Goal: Information Seeking & Learning: Learn about a topic

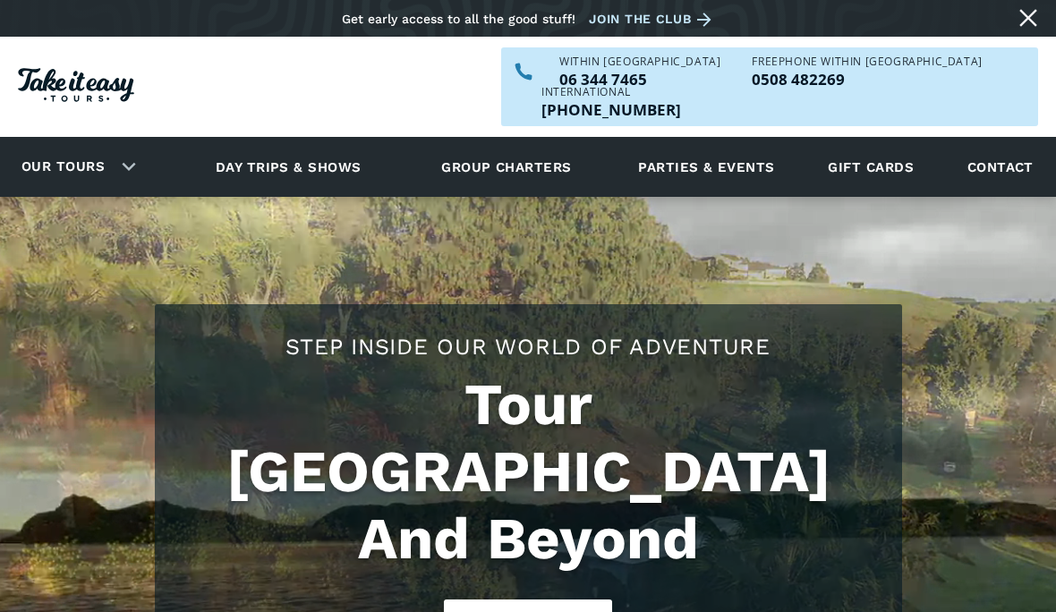
click at [245, 142] on link "Day trips & shows" at bounding box center [288, 166] width 191 height 49
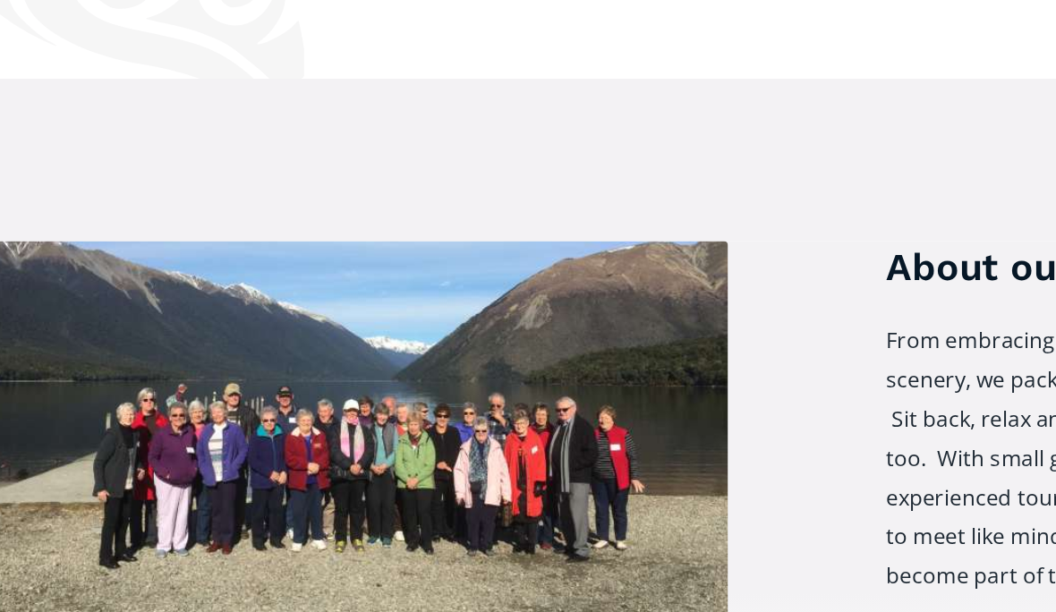
scroll to position [1175, 0]
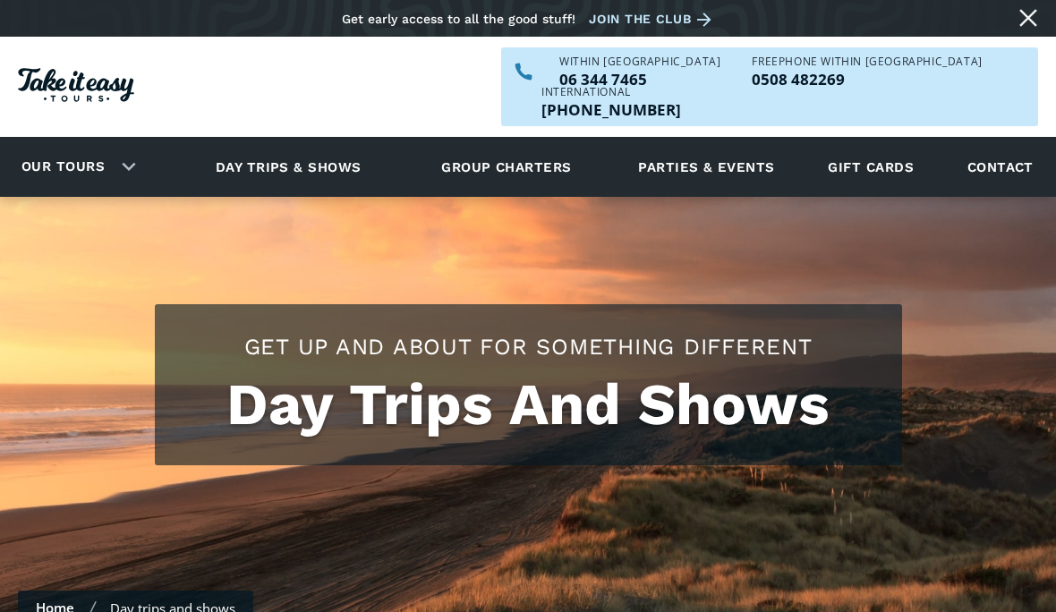
click at [690, 142] on link "Parties & events" at bounding box center [706, 166] width 154 height 49
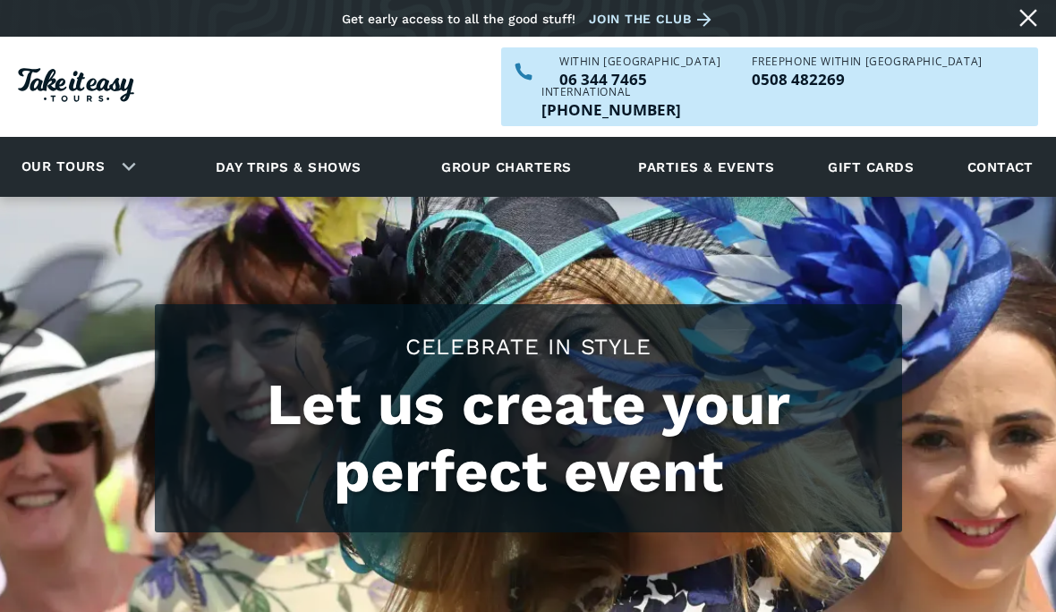
click at [116, 146] on link "Our tours" at bounding box center [63, 167] width 110 height 42
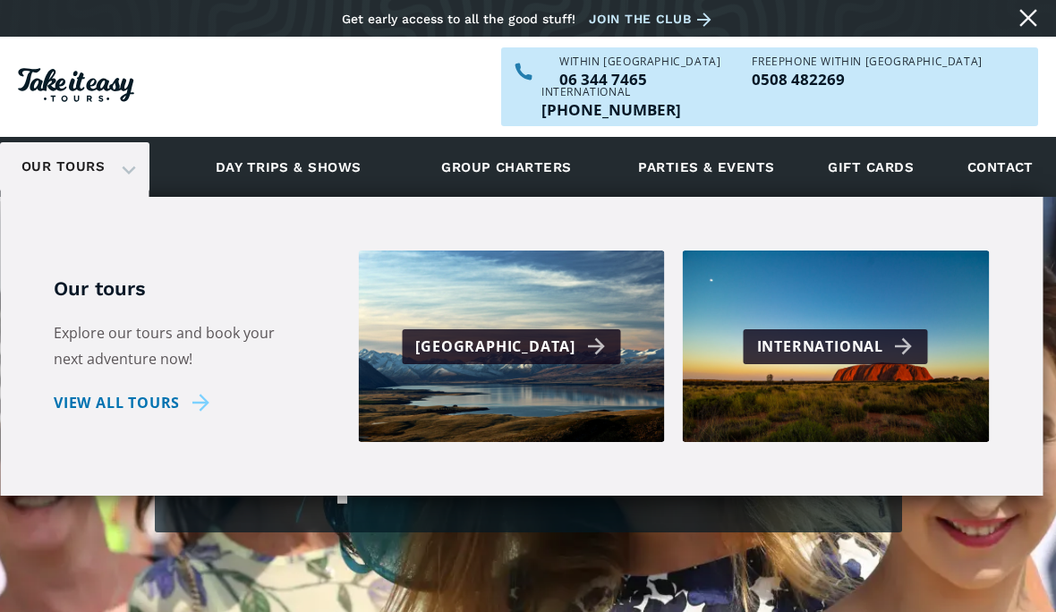
click at [90, 390] on link "View all tours" at bounding box center [135, 403] width 162 height 26
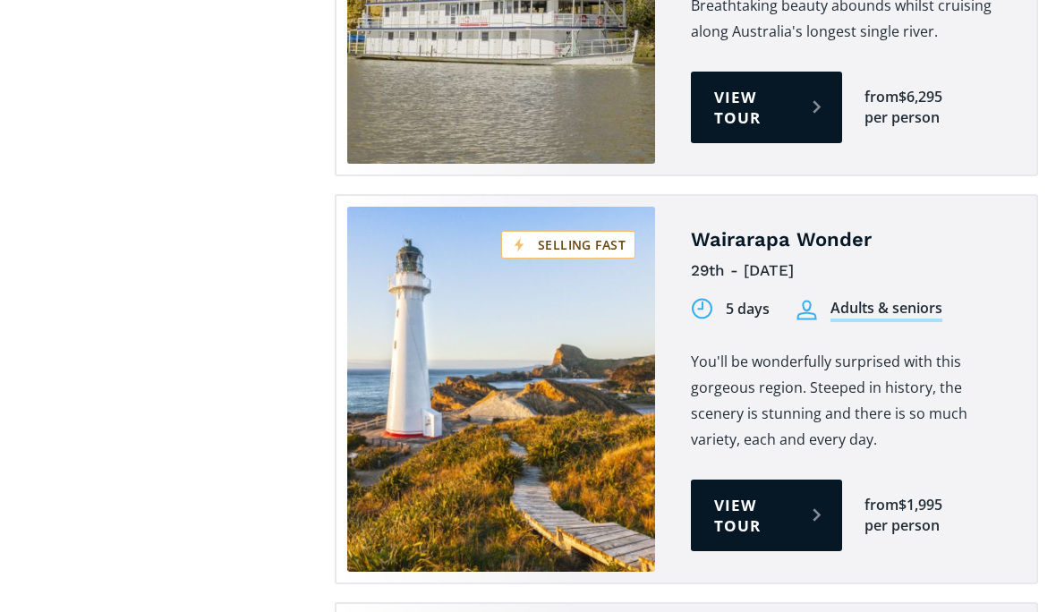
scroll to position [4398, 0]
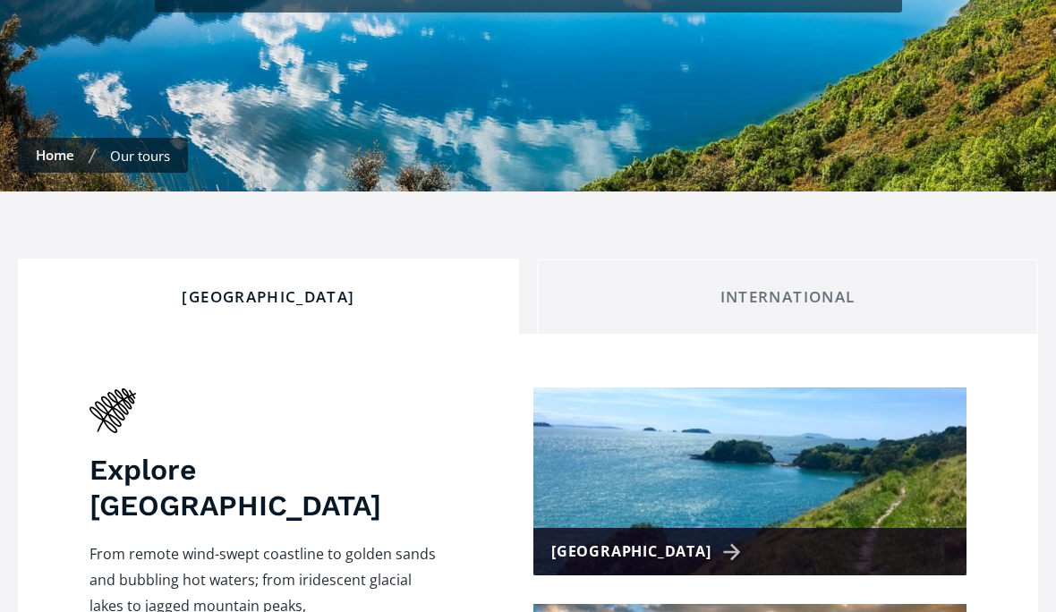
scroll to position [452, 0]
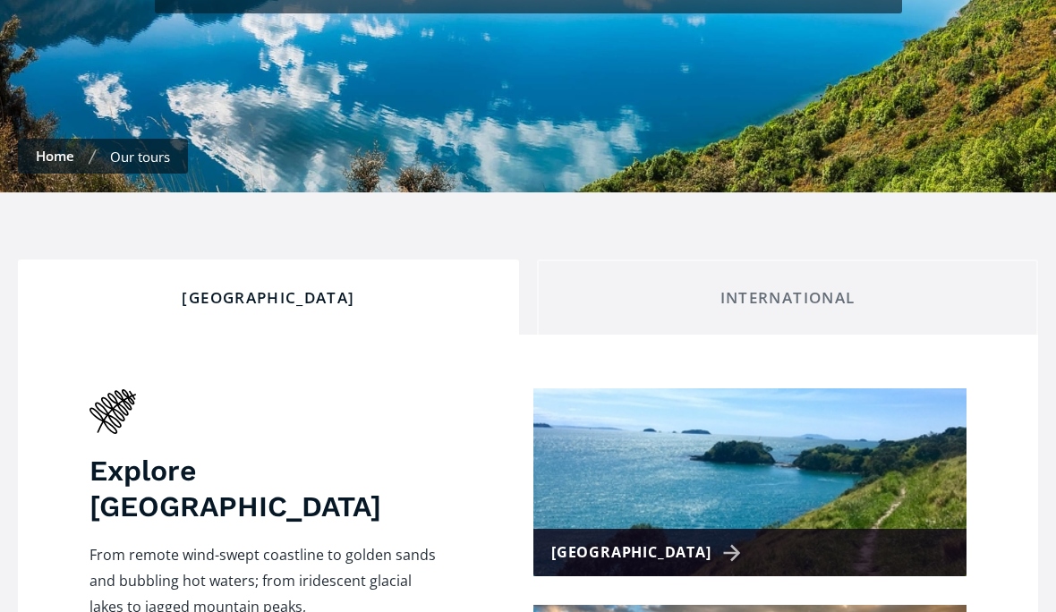
click at [700, 288] on div "International" at bounding box center [787, 298] width 471 height 20
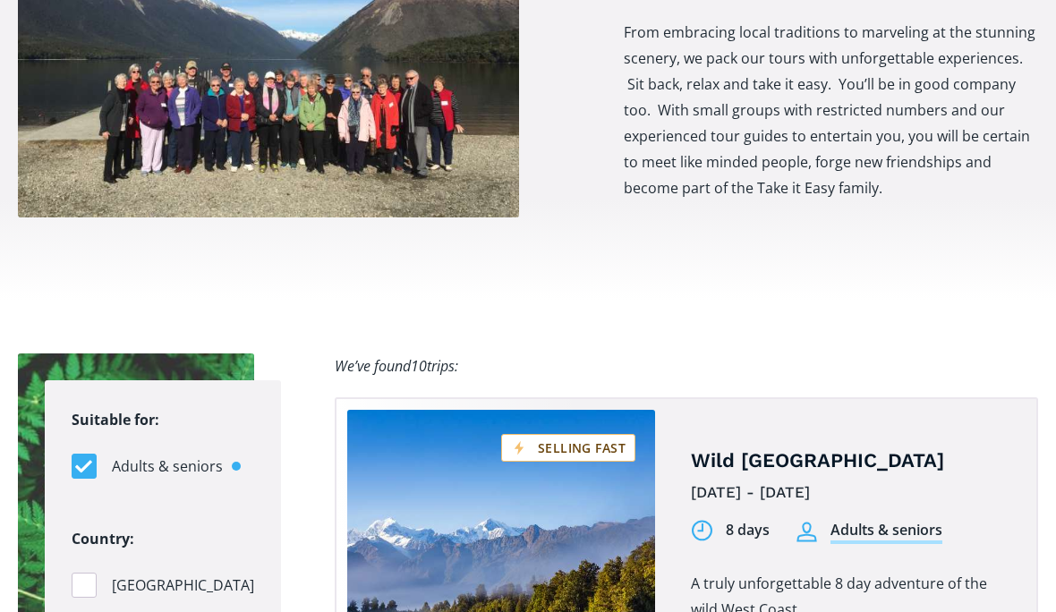
scroll to position [1528, 0]
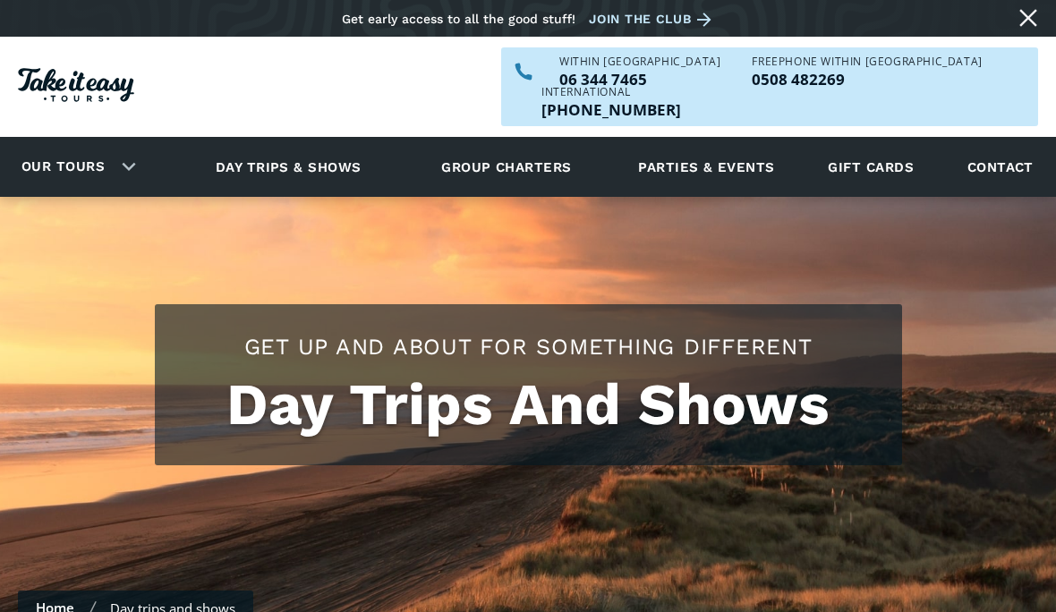
click at [52, 146] on link "Our tours" at bounding box center [63, 167] width 110 height 42
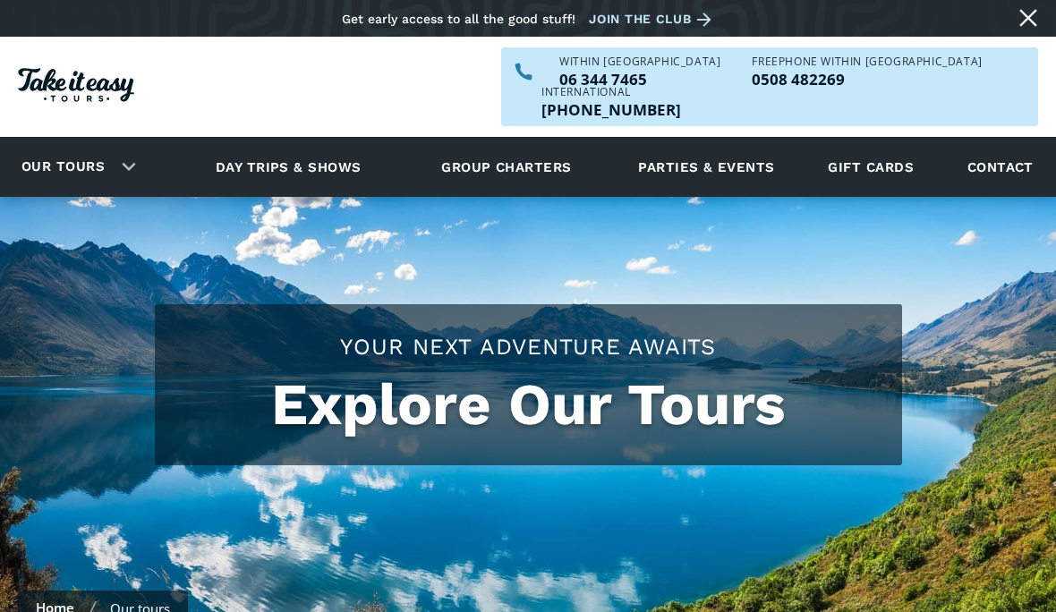
click at [115, 146] on link "Our tours" at bounding box center [63, 167] width 110 height 42
click at [130, 142] on div "Our tours" at bounding box center [75, 166] width 150 height 49
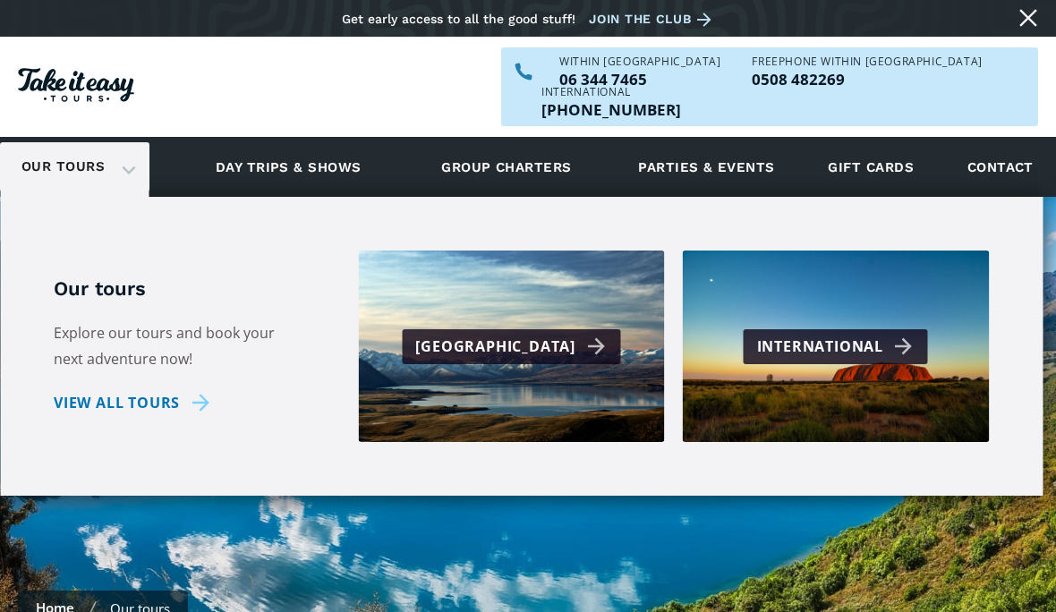
click at [900, 334] on div "International" at bounding box center [838, 347] width 162 height 26
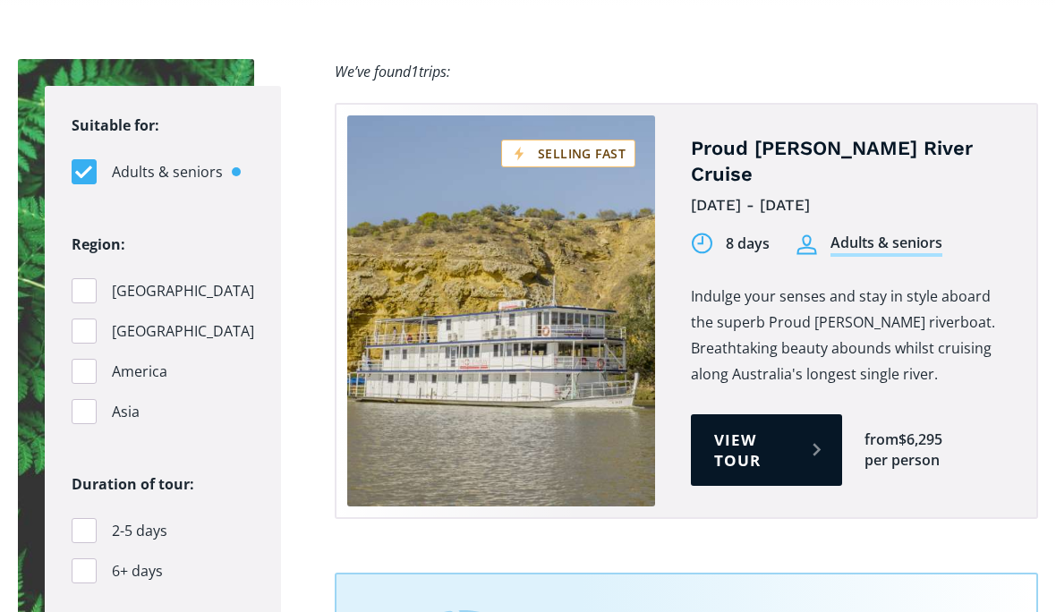
scroll to position [1116, 0]
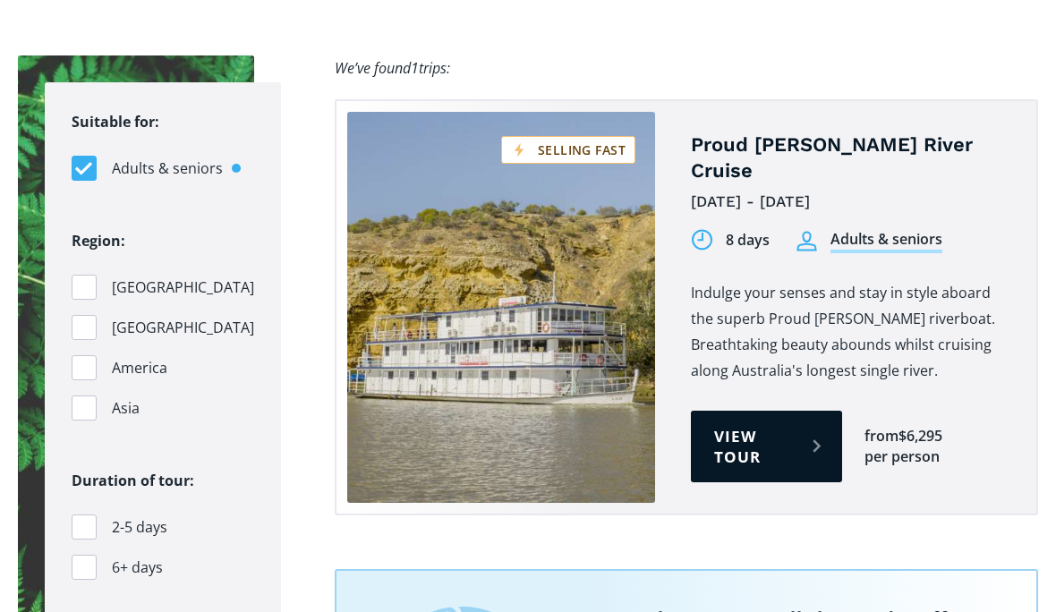
click at [82, 278] on div "Filters" at bounding box center [84, 288] width 25 height 25
click at [82, 175] on input "[GEOGRAPHIC_DATA]" at bounding box center [78, 170] width 12 height 12
checkbox input "true"
click at [92, 320] on div "Filters" at bounding box center [84, 327] width 25 height 25
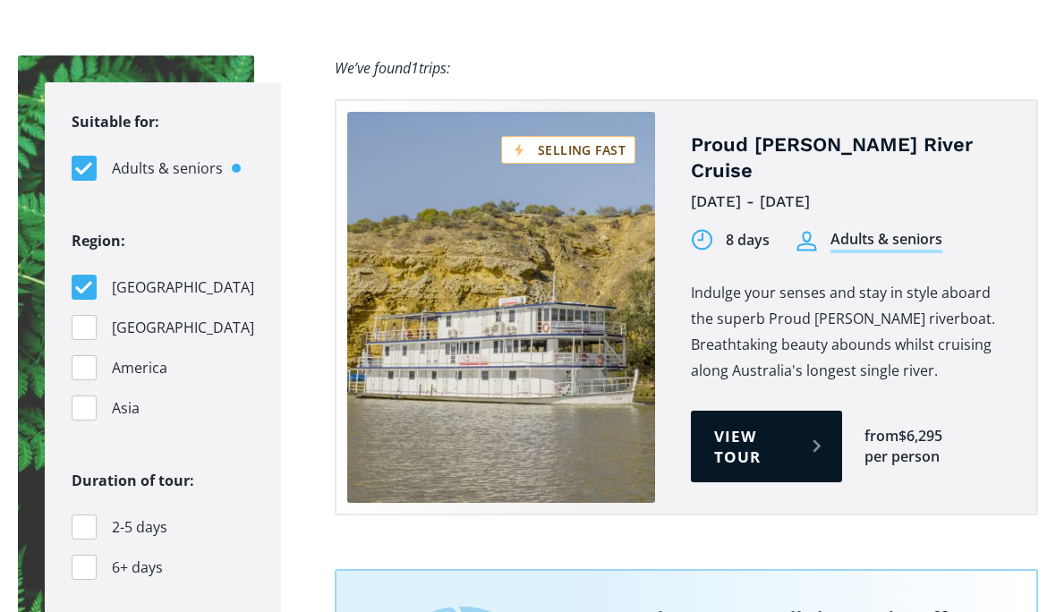
click at [0, 0] on input "[GEOGRAPHIC_DATA]" at bounding box center [0, 0] width 0 height 0
checkbox input "true"
click at [90, 357] on div "Filters" at bounding box center [84, 367] width 25 height 25
click at [83, 363] on input "America" at bounding box center [78, 369] width 12 height 12
checkbox input "true"
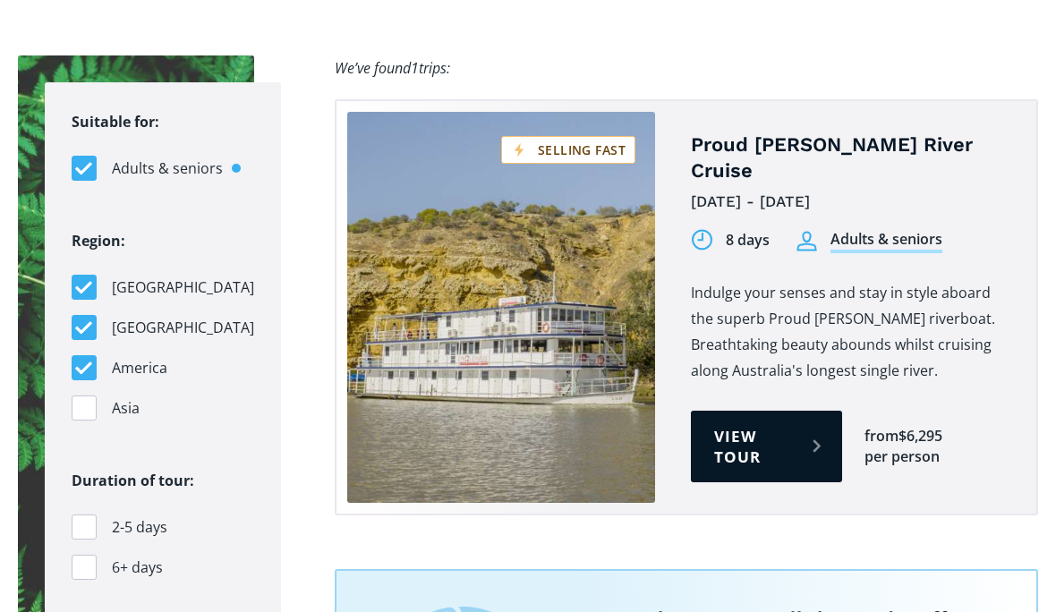
click at [87, 405] on div "Filters" at bounding box center [84, 408] width 25 height 25
click at [0, 0] on input "Asia" at bounding box center [0, 0] width 0 height 0
checkbox input "true"
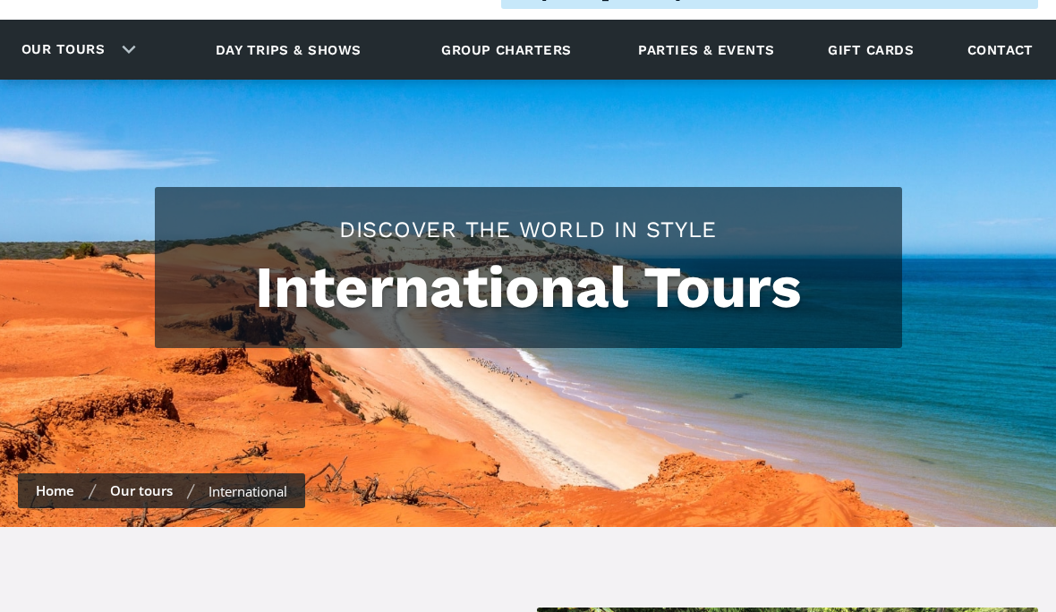
scroll to position [0, 0]
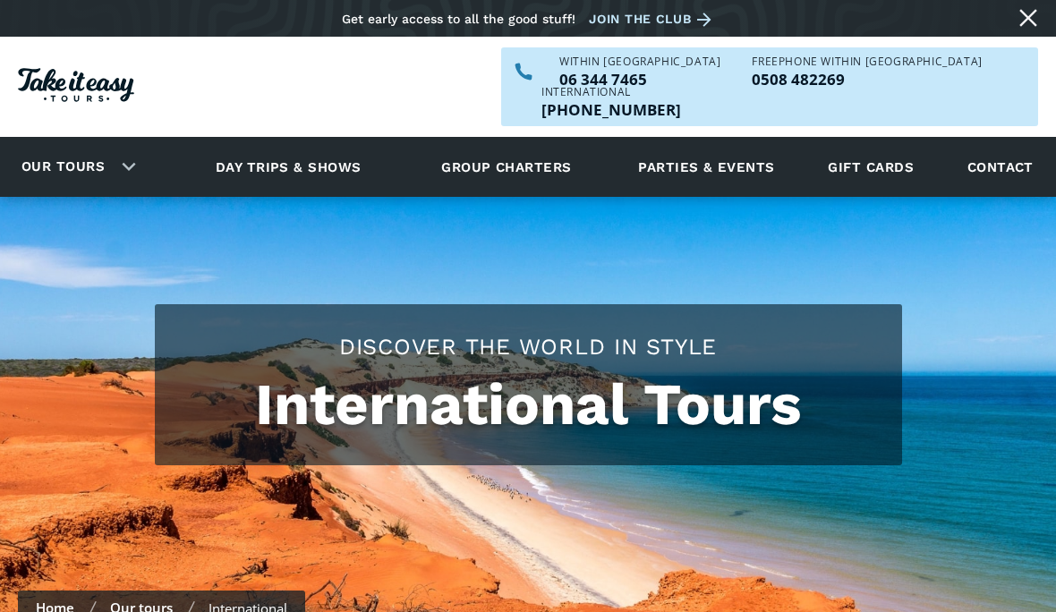
click at [134, 142] on div "Our tours" at bounding box center [75, 166] width 150 height 49
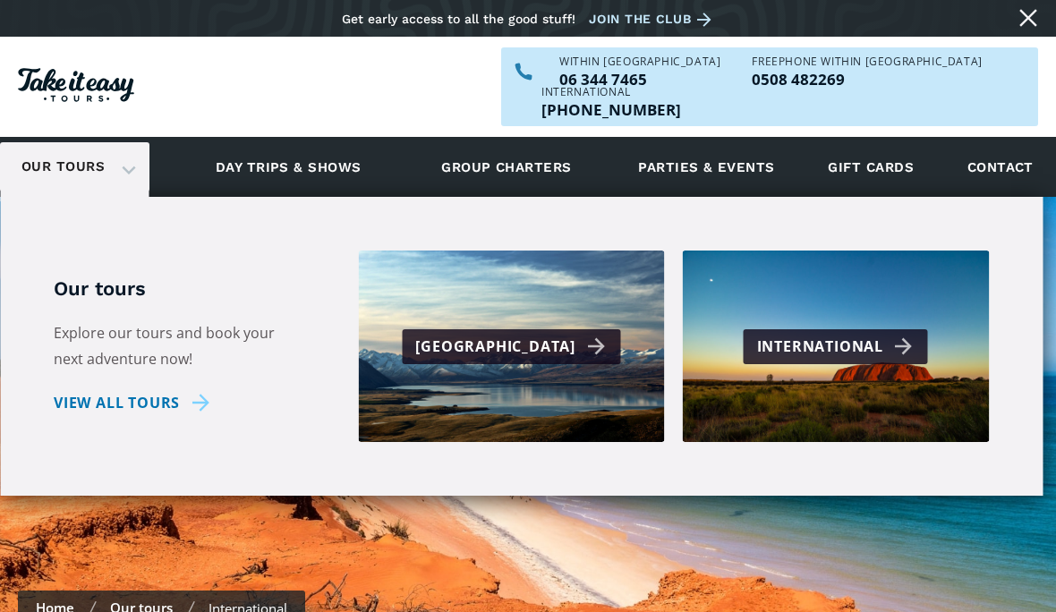
click at [557, 142] on link "Group charters" at bounding box center [506, 166] width 175 height 49
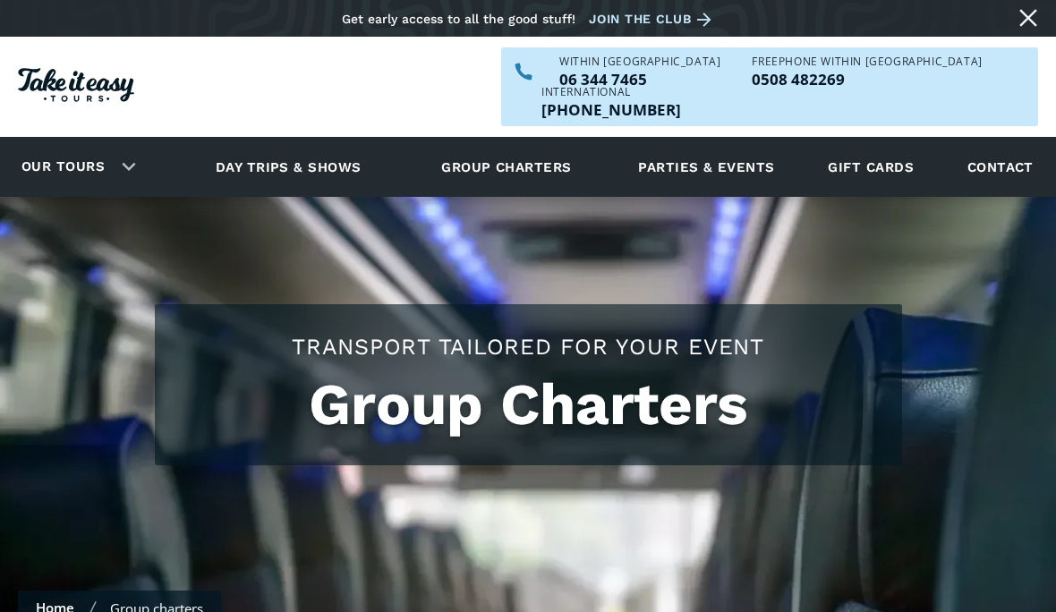
click at [710, 142] on link "Parties & events" at bounding box center [706, 166] width 154 height 49
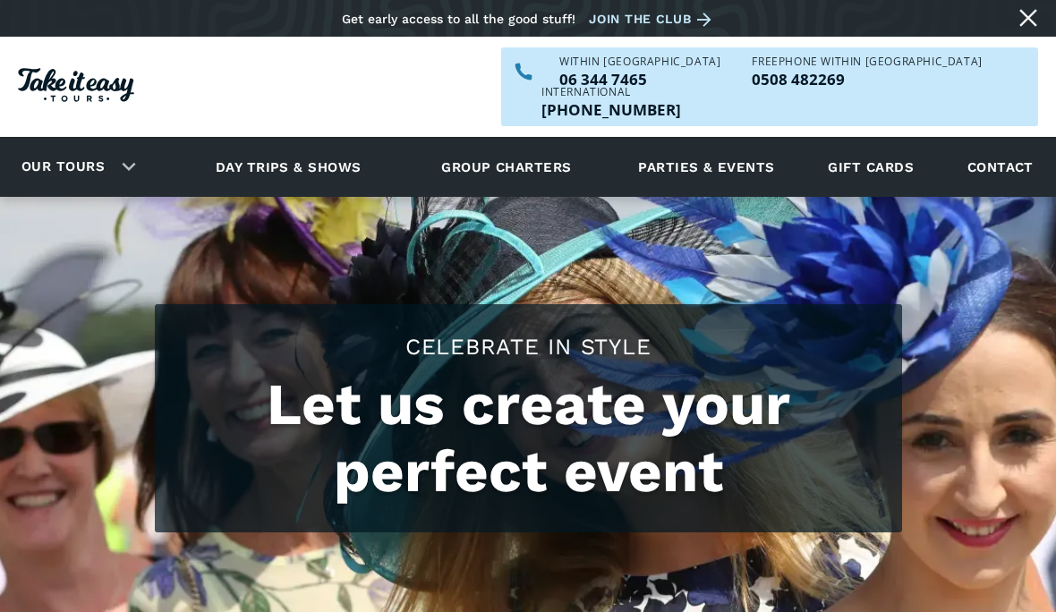
click at [356, 142] on link "Day trips & shows" at bounding box center [288, 166] width 191 height 49
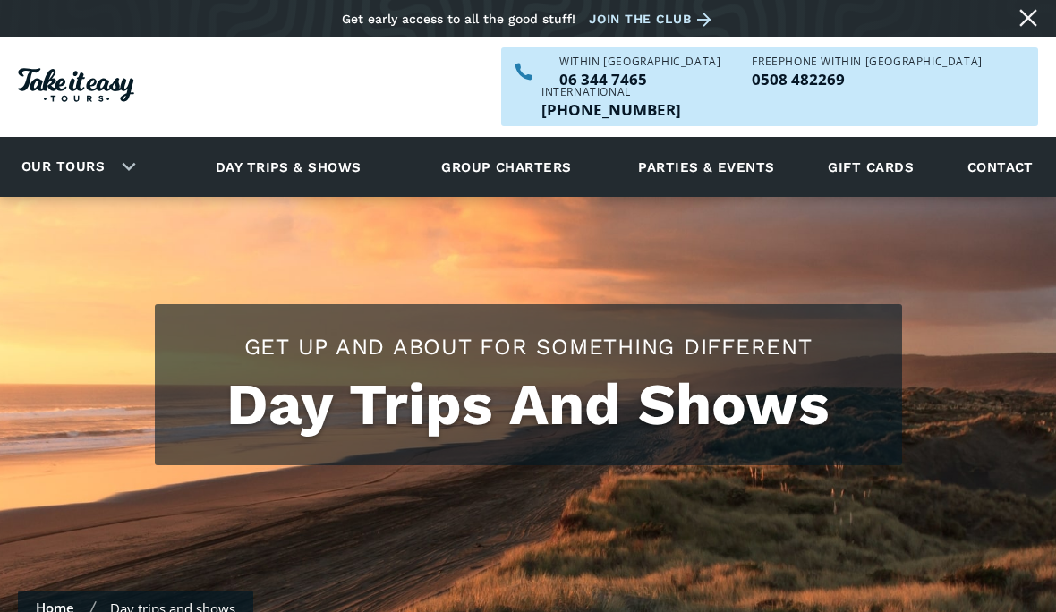
click at [728, 142] on link "Parties & events" at bounding box center [706, 166] width 154 height 49
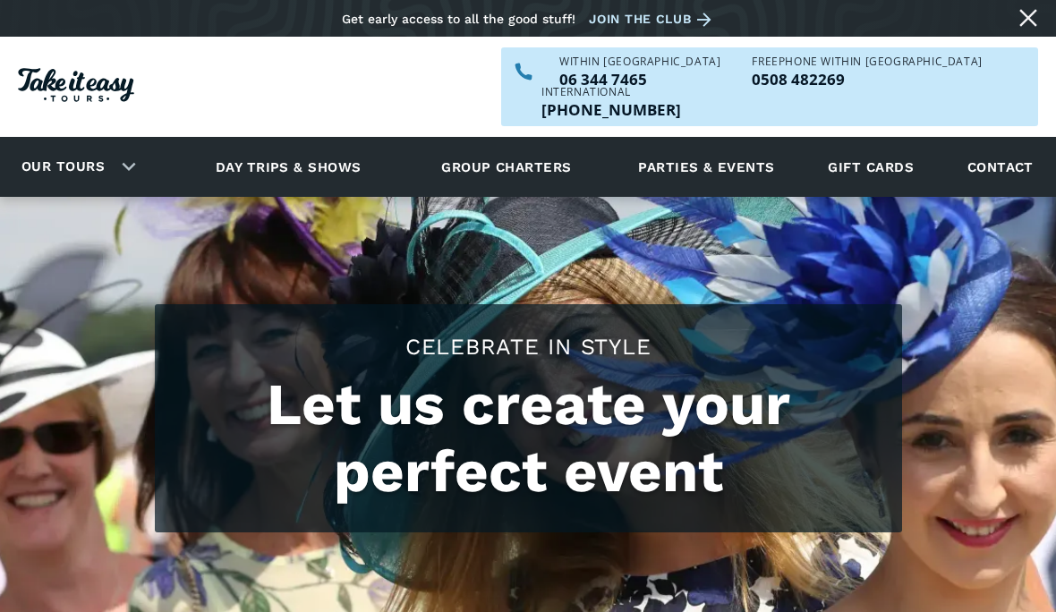
click at [512, 142] on link "Group charters" at bounding box center [506, 166] width 175 height 49
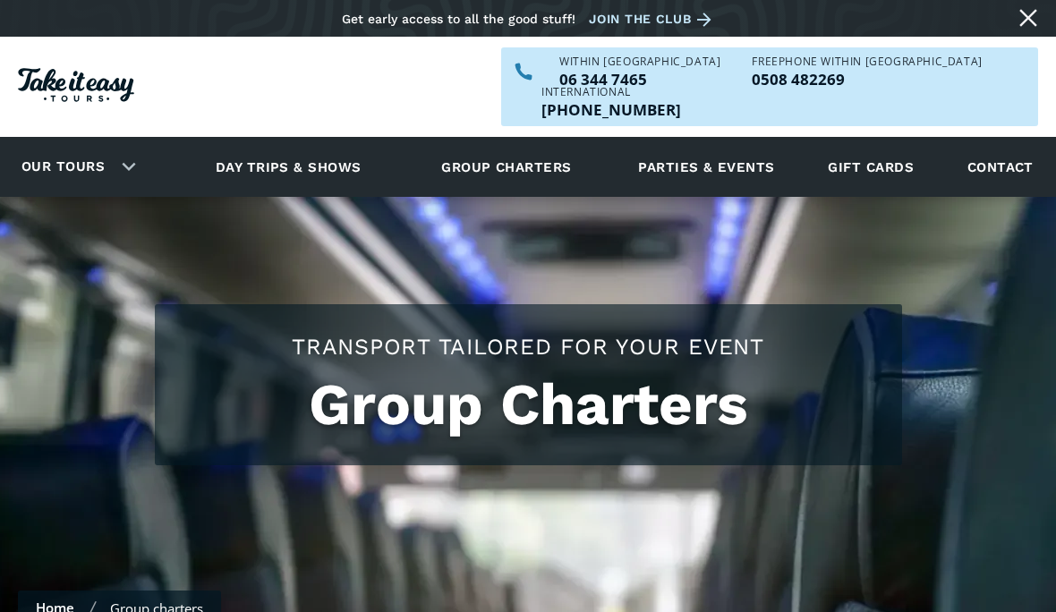
scroll to position [326, 0]
